Goal: Find specific page/section: Find specific page/section

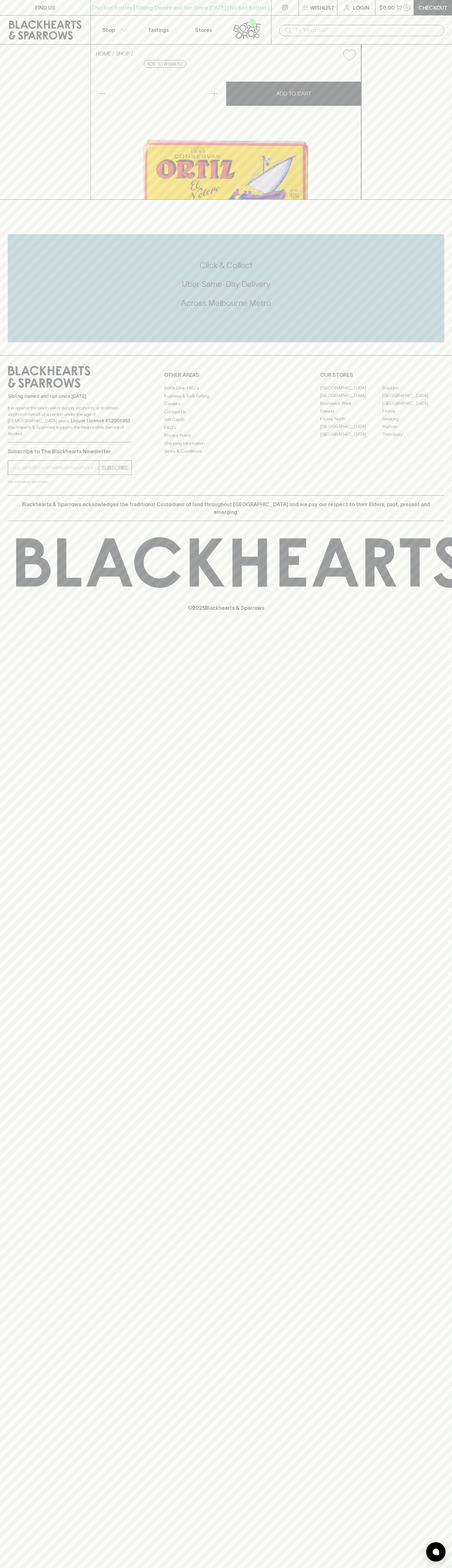
click at [199, 3] on div "| No Bad Bottles | Sibling Owned and Run Since 2006 | No Bad Bottles | Sibling …" at bounding box center [181, 8] width 181 height 16
click at [440, 289] on h5 "Uber Same-Day Delivery" at bounding box center [226, 285] width 436 height 11
click at [206, 1568] on html "FIND US | No Bad Bottles | Sibling Owned and Run Since 2006 | No Bad Bottles | …" at bounding box center [226, 784] width 452 height 1568
click at [30, 1208] on div "FIND US | No Bad Bottles | Sibling Owned and Run Since 2006 | No Bad Bottles | …" at bounding box center [226, 784] width 452 height 1568
click at [413, 399] on link "[GEOGRAPHIC_DATA]" at bounding box center [412, 396] width 62 height 8
